Goal: Task Accomplishment & Management: Manage account settings

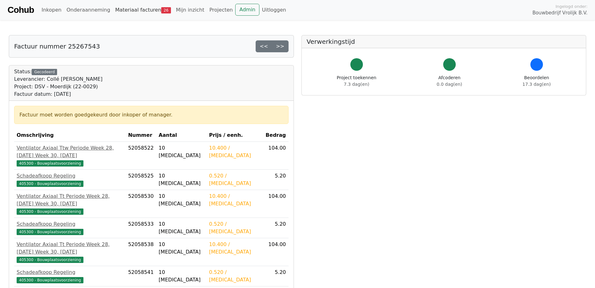
click at [129, 11] on link "Materiaal facturen 26" at bounding box center [143, 10] width 61 height 13
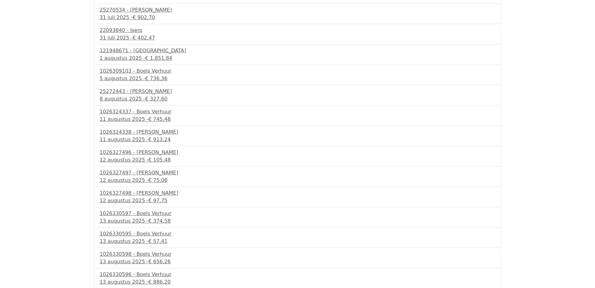
scroll to position [299, 0]
click at [118, 279] on div "13 augustus 2025 - € 886,20" at bounding box center [298, 282] width 396 height 8
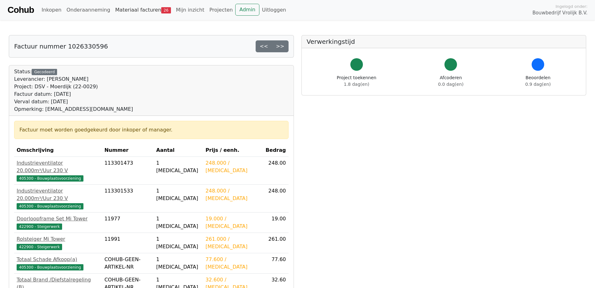
click at [141, 8] on link "Materiaal facturen 26" at bounding box center [143, 10] width 61 height 13
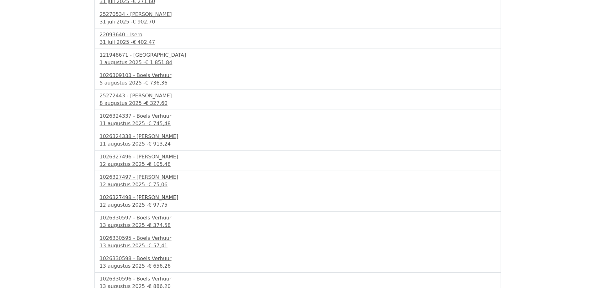
scroll to position [299, 0]
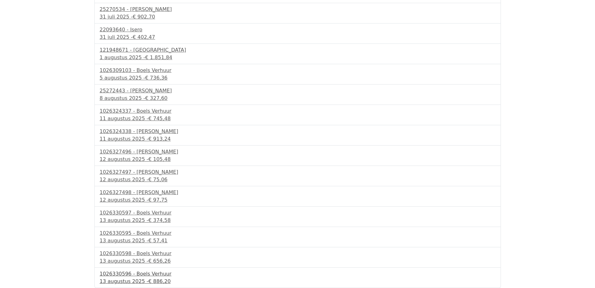
click at [142, 276] on div "1026330596 - Boels Verhuur" at bounding box center [298, 275] width 396 height 8
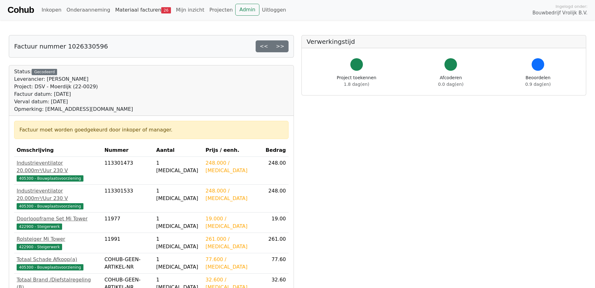
click at [120, 7] on link "Materiaal facturen 26" at bounding box center [143, 10] width 61 height 13
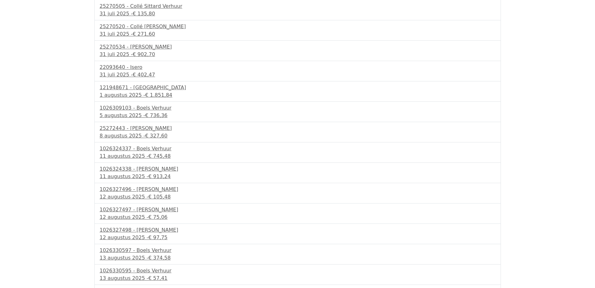
scroll to position [299, 0]
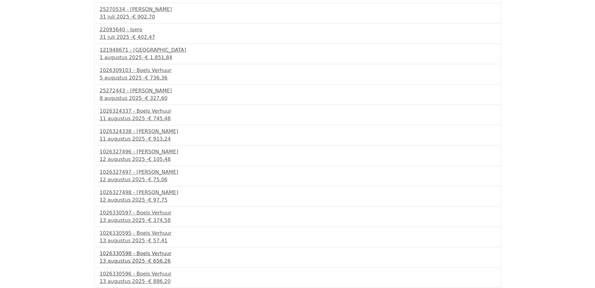
click at [131, 255] on div "1026330598 - Boels Verhuur" at bounding box center [298, 254] width 396 height 8
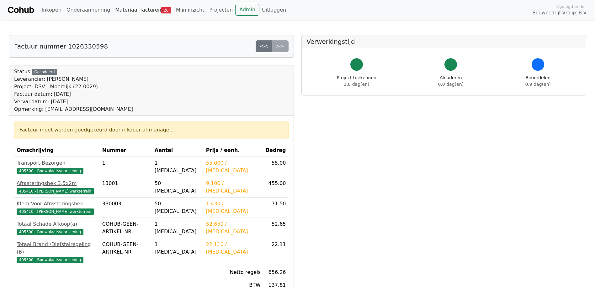
click at [139, 13] on link "Materiaal facturen 26" at bounding box center [143, 10] width 61 height 13
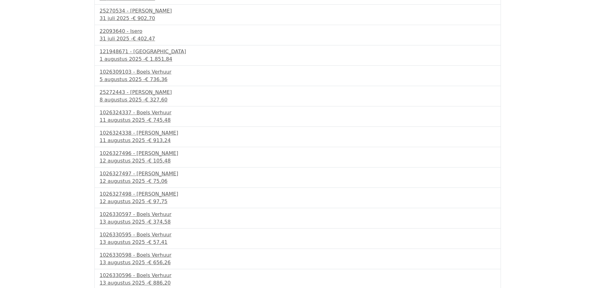
scroll to position [299, 0]
click at [139, 229] on div "1026330595 - Boels Verhuur 13 augustus 2025 - € 57,41" at bounding box center [297, 237] width 406 height 20
click at [138, 235] on div "1026330595 - Boels Verhuur" at bounding box center [298, 234] width 396 height 8
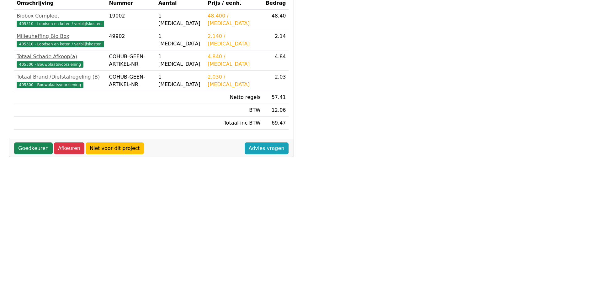
scroll to position [157, 0]
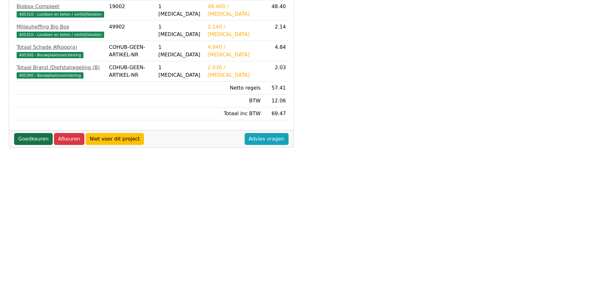
click at [37, 141] on link "Goedkeuren" at bounding box center [33, 139] width 39 height 12
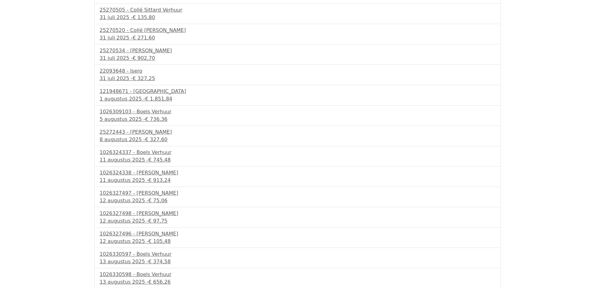
scroll to position [297, 0]
click at [145, 234] on div "1026330597 - Boels Verhuur" at bounding box center [298, 234] width 396 height 8
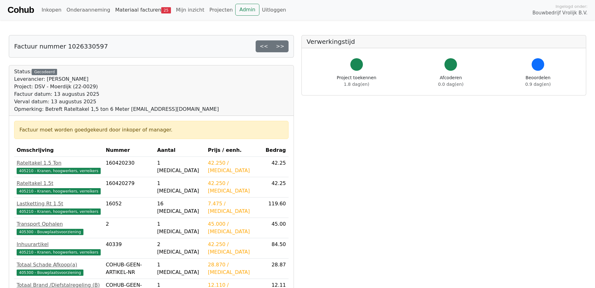
click at [124, 8] on link "Materiaal facturen 25" at bounding box center [143, 10] width 61 height 13
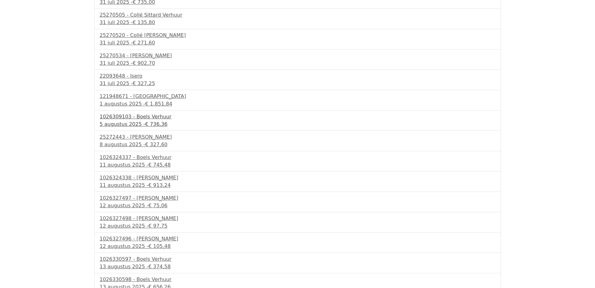
scroll to position [279, 0]
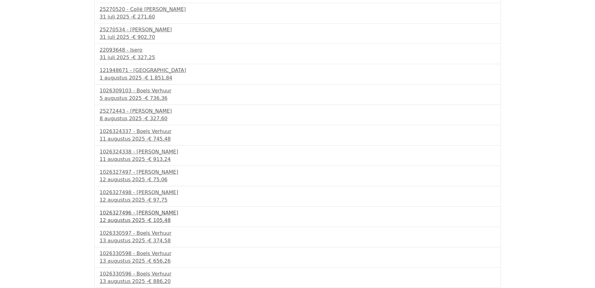
click at [131, 214] on div "1026327496 - [PERSON_NAME]" at bounding box center [298, 213] width 396 height 8
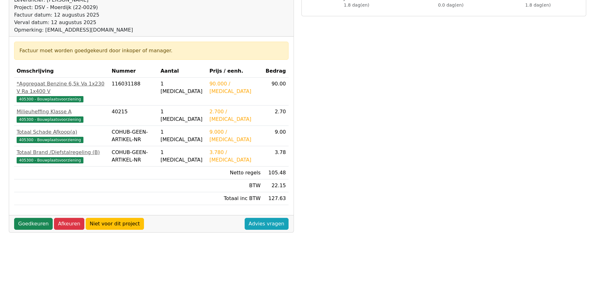
scroll to position [94, 0]
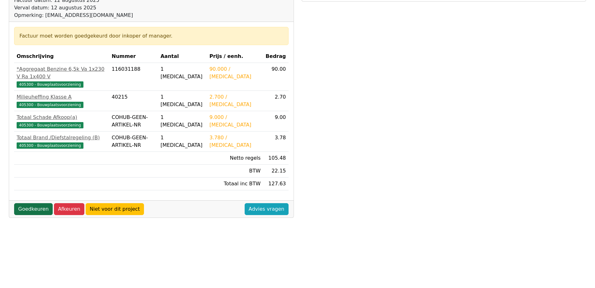
click at [36, 203] on link "Goedkeuren" at bounding box center [33, 209] width 39 height 12
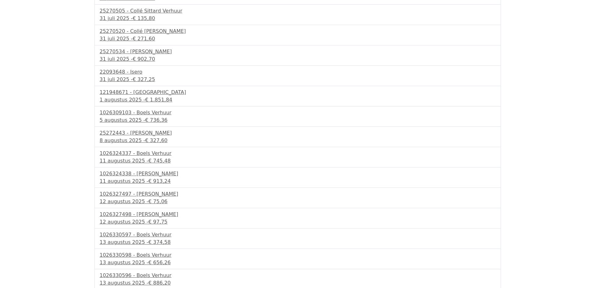
scroll to position [276, 0]
click at [138, 221] on div "[DATE] - € 97,75" at bounding box center [298, 221] width 396 height 8
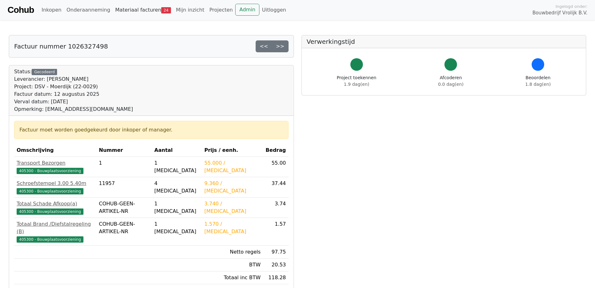
click at [130, 11] on link "Materiaal facturen 24" at bounding box center [143, 10] width 61 height 13
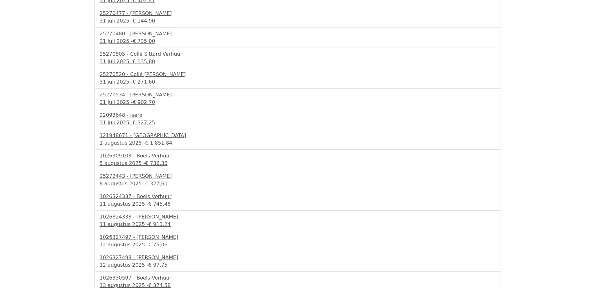
scroll to position [258, 0]
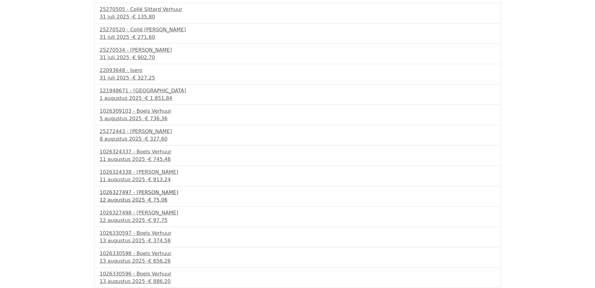
click at [135, 201] on div "12 augustus 2025 - € 75,06" at bounding box center [298, 201] width 396 height 8
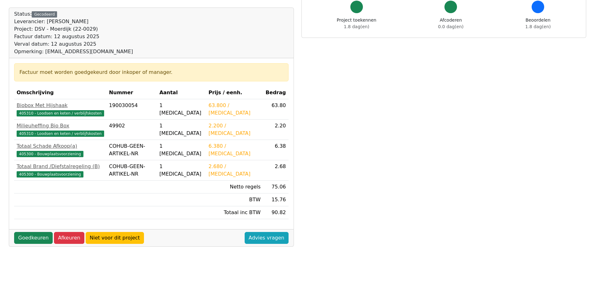
scroll to position [63, 0]
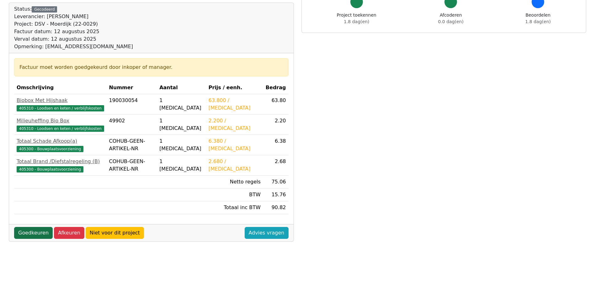
click at [34, 238] on link "Goedkeuren" at bounding box center [33, 233] width 39 height 12
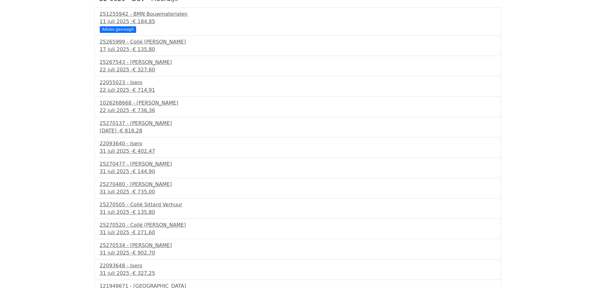
scroll to position [256, 0]
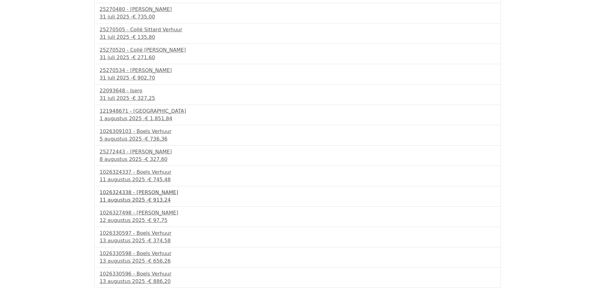
click at [133, 194] on div "1026324338 - Boels Verhuur" at bounding box center [298, 193] width 396 height 8
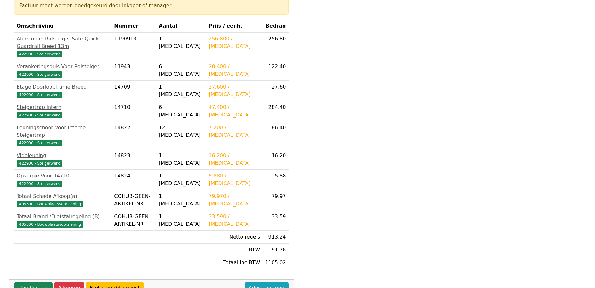
scroll to position [125, 0]
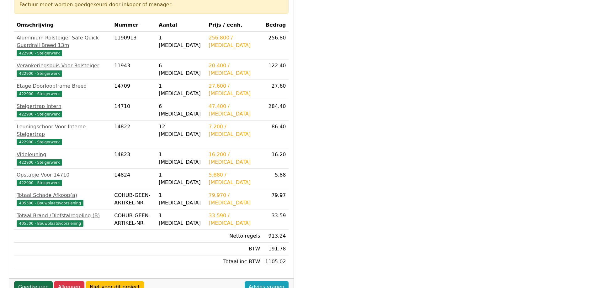
click at [33, 281] on link "Goedkeuren" at bounding box center [33, 287] width 39 height 12
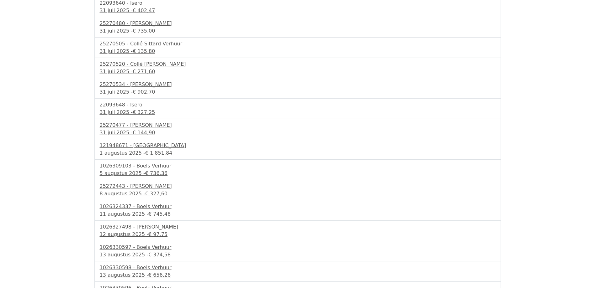
scroll to position [236, 0]
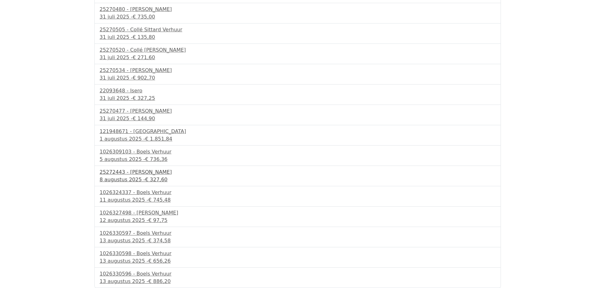
click at [133, 179] on div "[DATE] - € 327,60" at bounding box center [298, 180] width 396 height 8
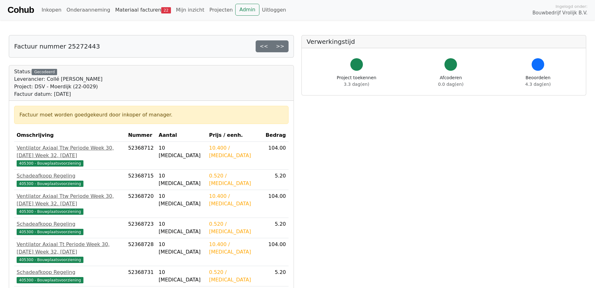
click at [137, 10] on link "Materiaal facturen 22" at bounding box center [143, 10] width 61 height 13
